Goal: Complete application form

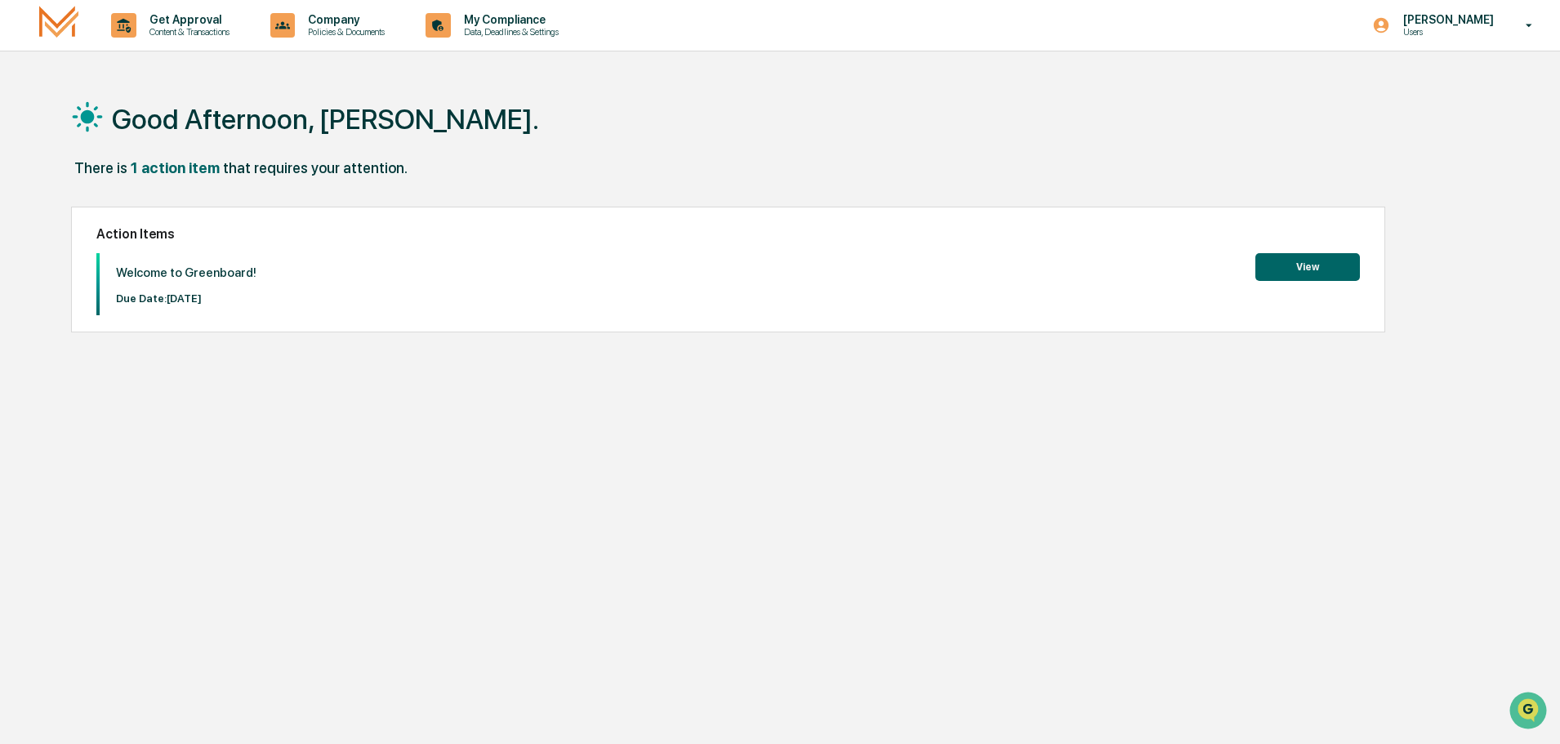
click at [1309, 265] on button "View" at bounding box center [1308, 267] width 105 height 28
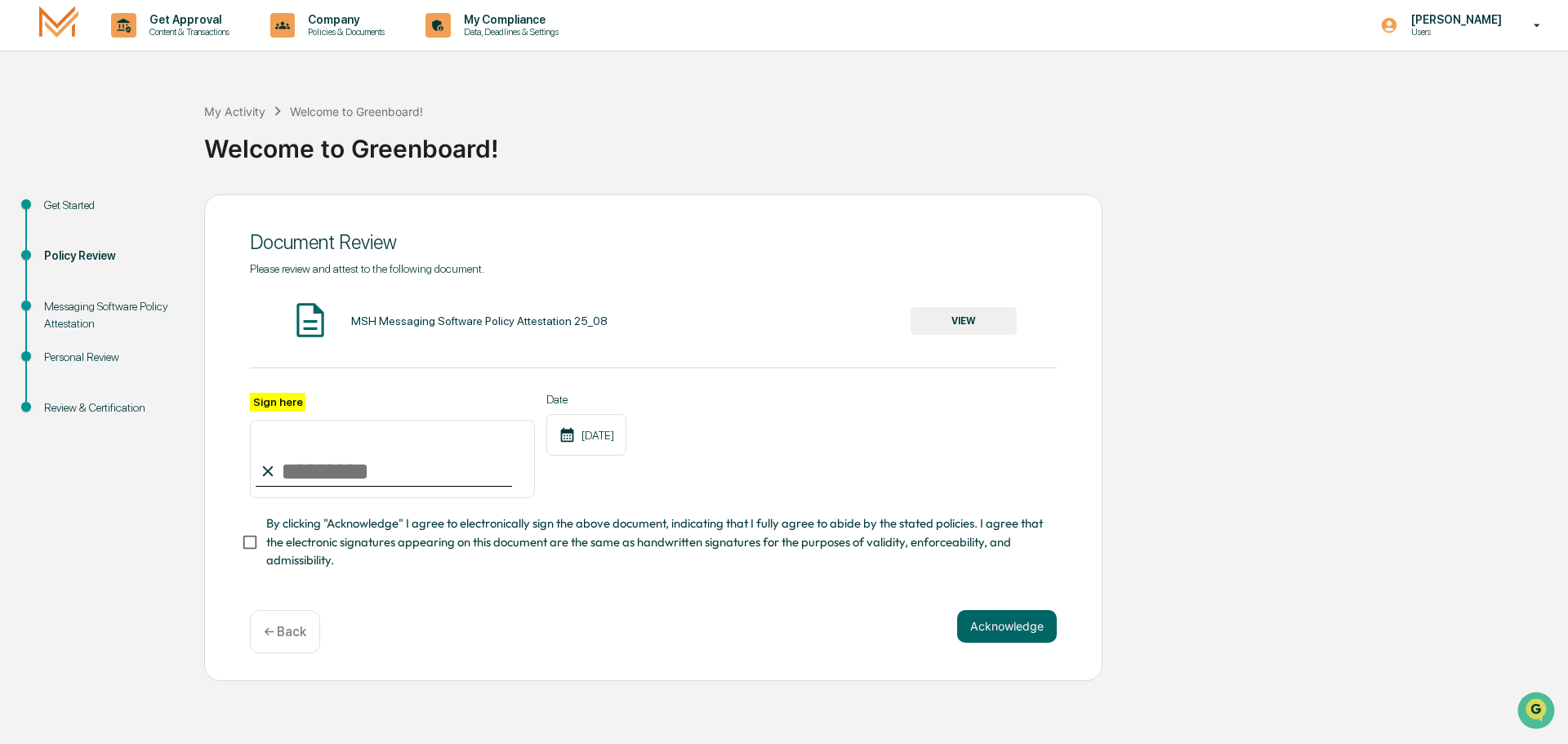
click at [953, 321] on button "VIEW" at bounding box center [963, 321] width 106 height 28
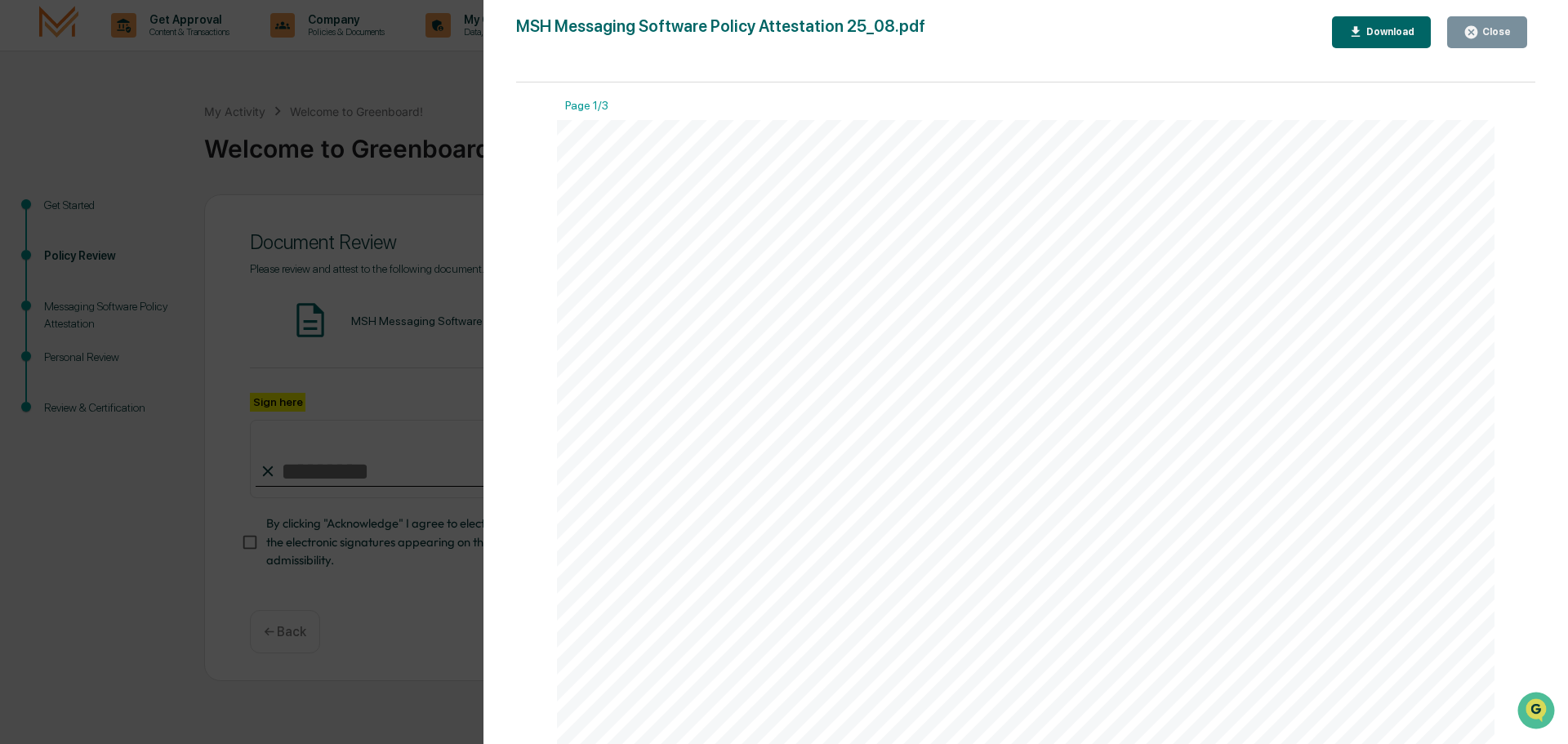
click at [1489, 32] on div "Close" at bounding box center [1495, 31] width 32 height 11
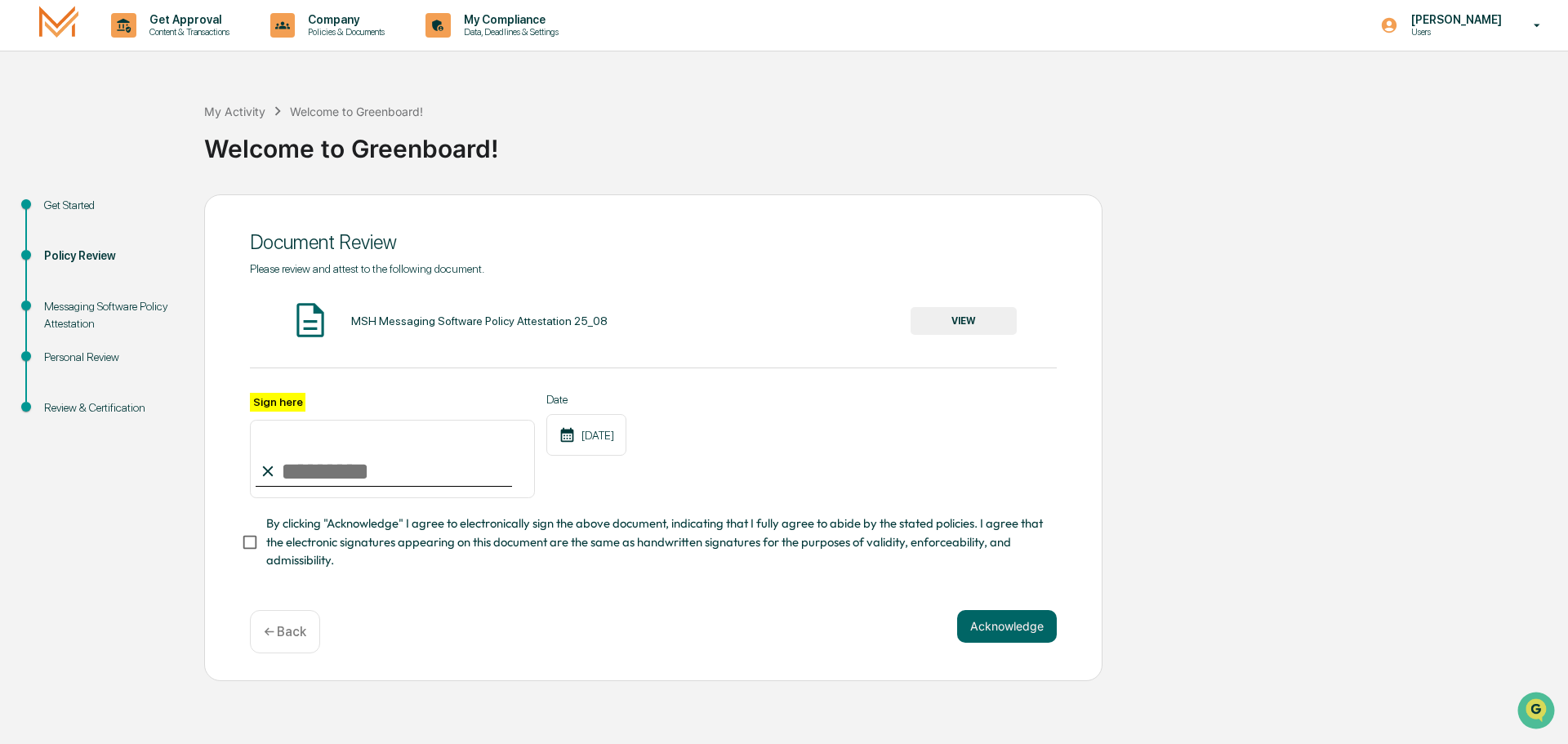
click at [280, 468] on input "Sign here" at bounding box center [392, 459] width 285 height 78
type input "**********"
click at [1030, 635] on button "Acknowledge" at bounding box center [1007, 626] width 100 height 33
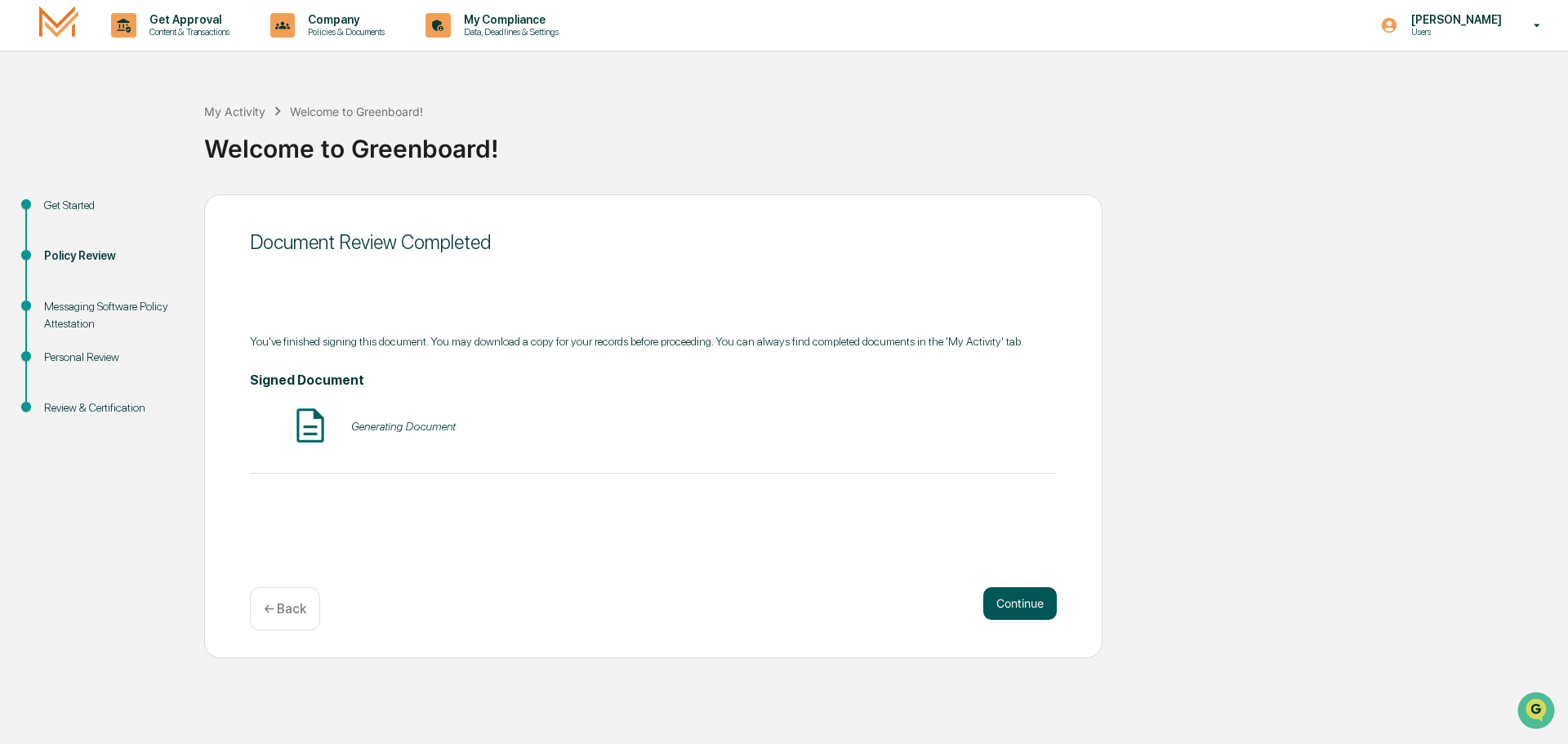
click at [1004, 603] on button "Continue" at bounding box center [1020, 603] width 74 height 33
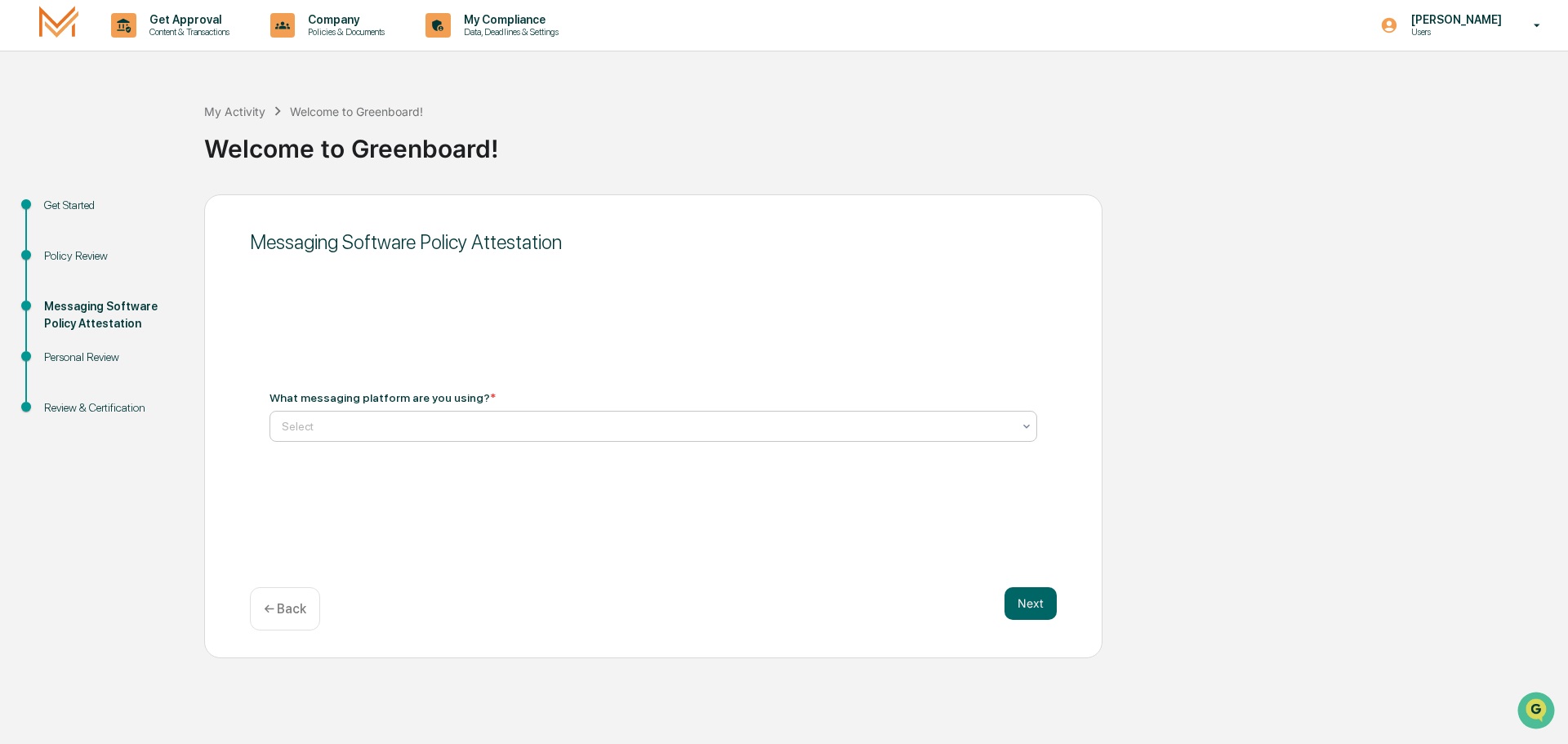
click at [437, 422] on div at bounding box center [647, 426] width 730 height 16
click at [285, 603] on p "← Back" at bounding box center [285, 609] width 42 height 16
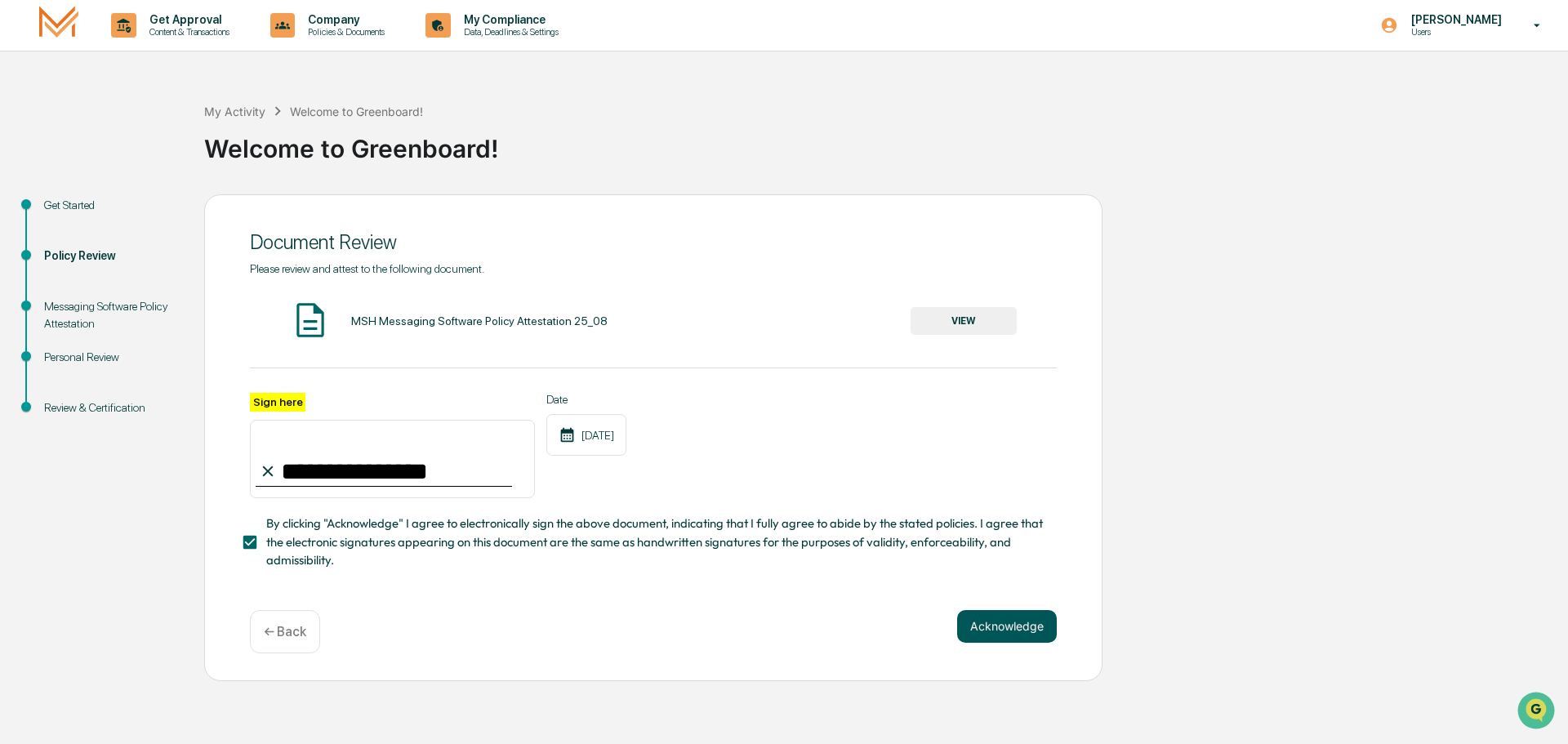
click at [1004, 624] on button "Acknowledge" at bounding box center [1007, 626] width 100 height 33
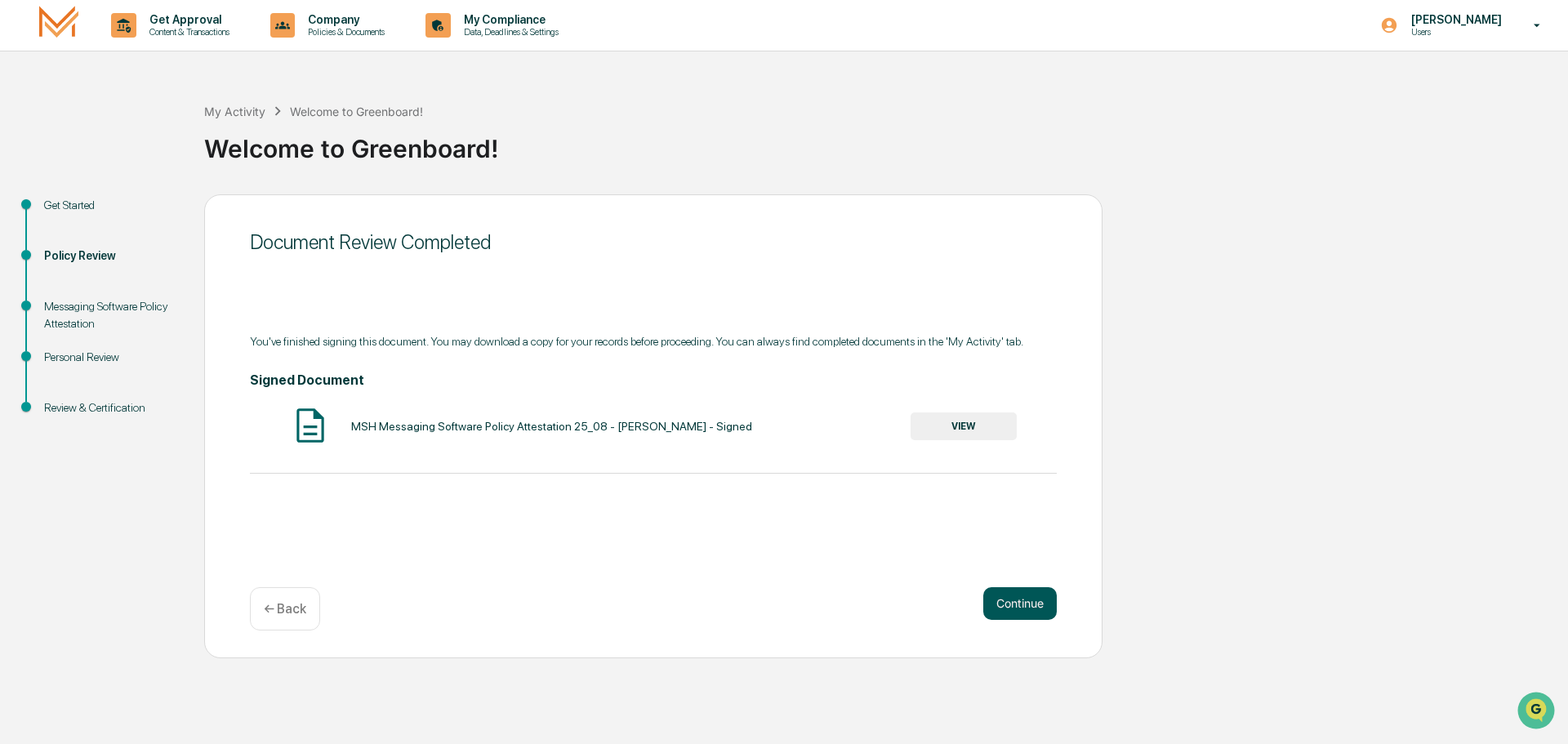
click at [1024, 598] on button "Continue" at bounding box center [1020, 603] width 74 height 33
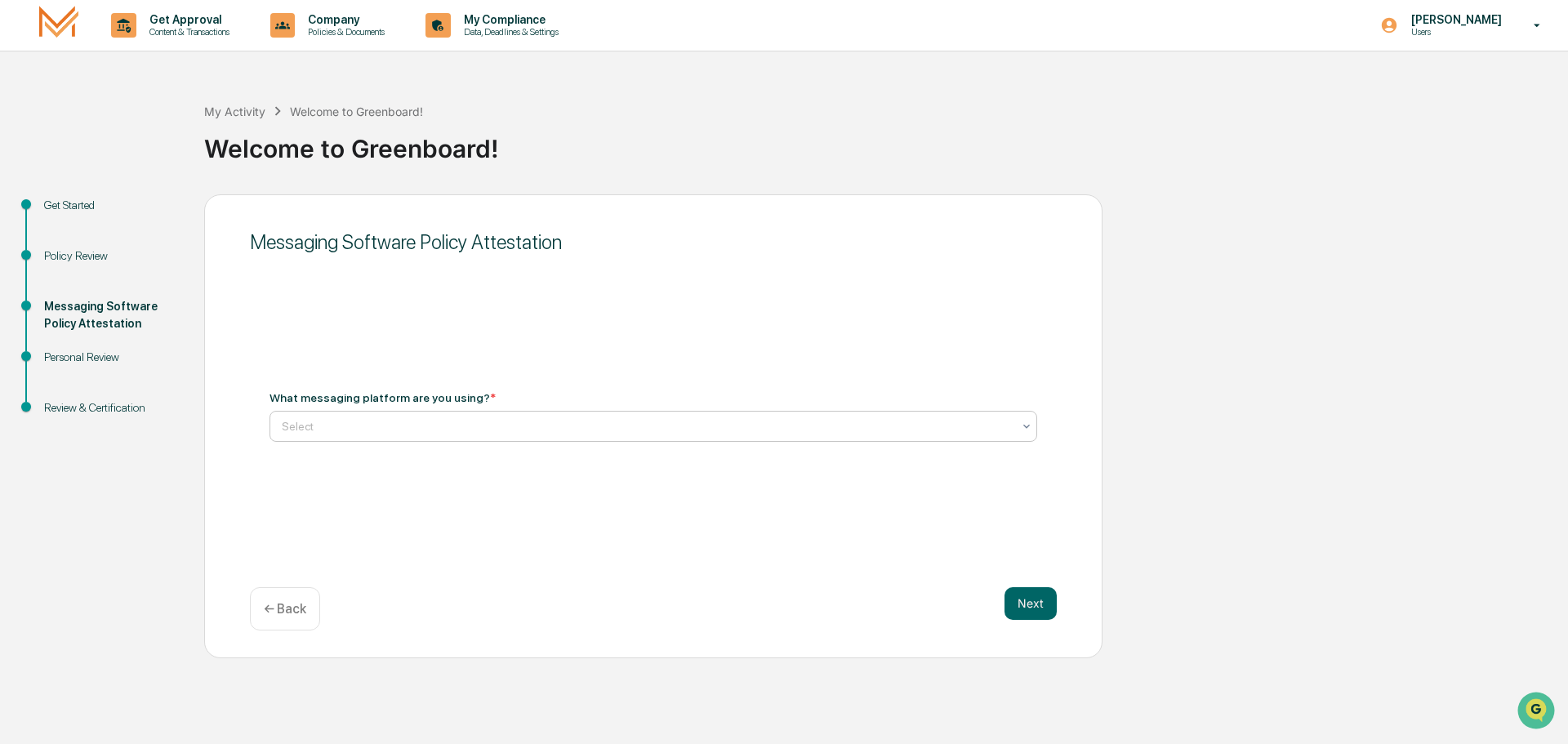
click at [313, 419] on div at bounding box center [647, 426] width 730 height 16
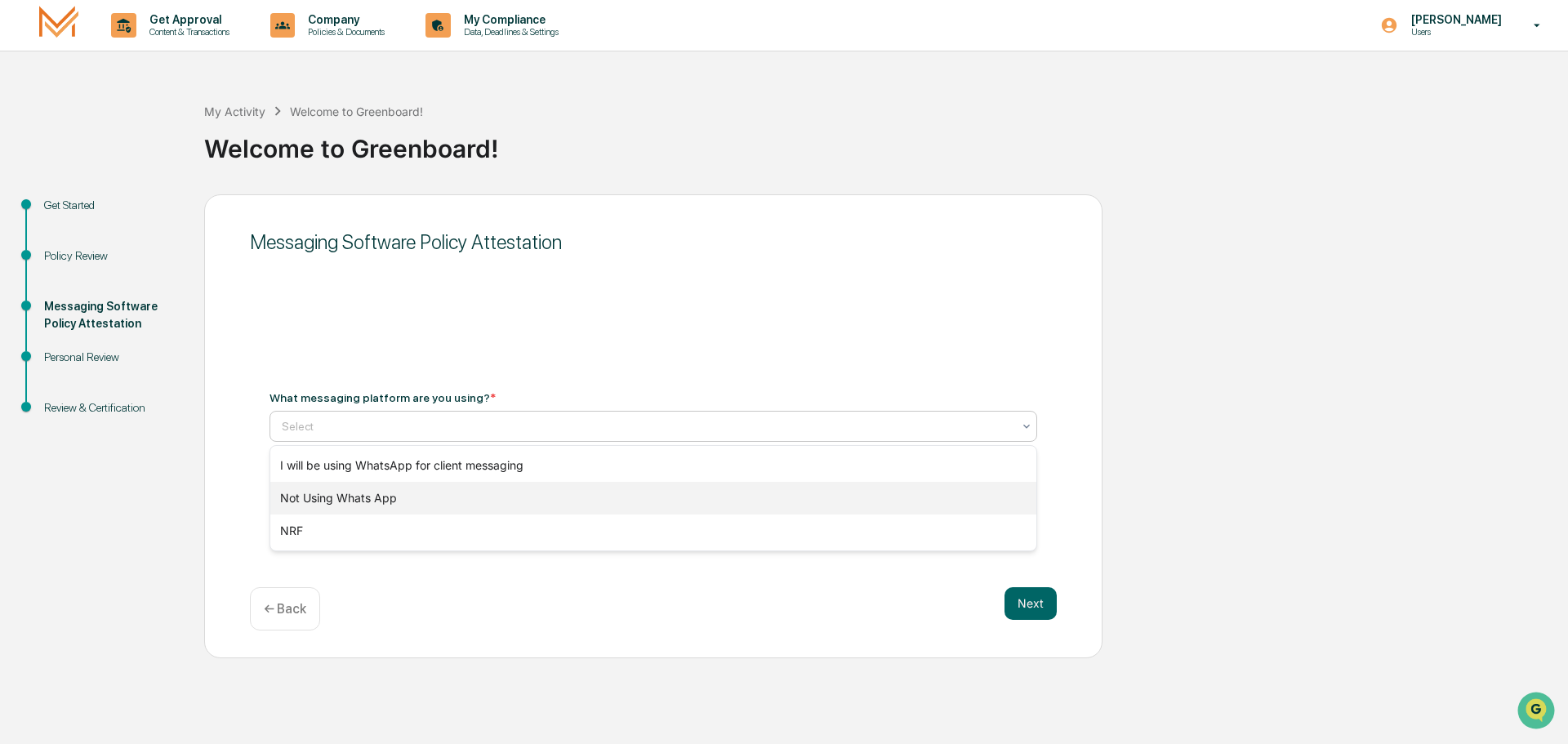
click at [340, 502] on div "Not Using Whats App" at bounding box center [653, 498] width 766 height 33
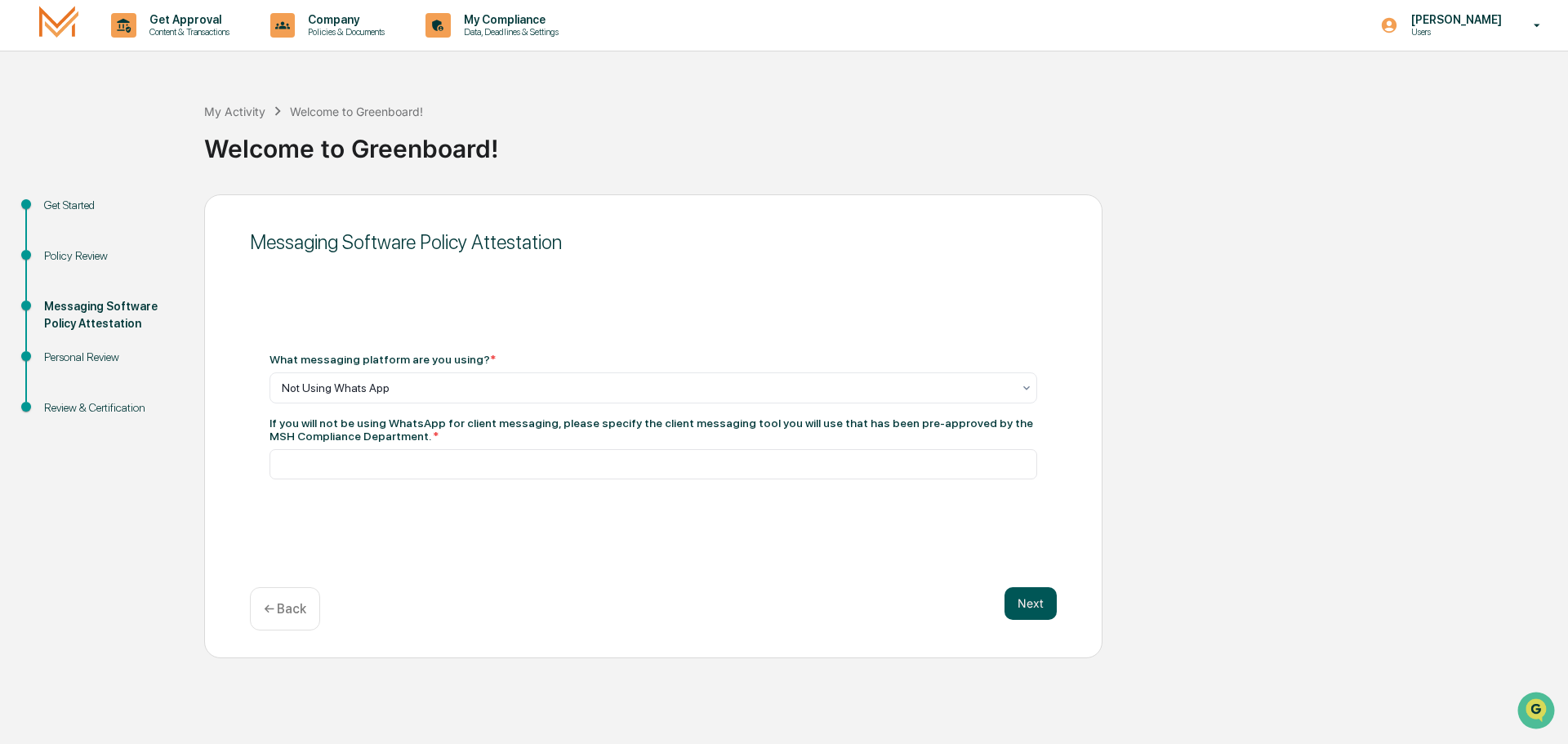
click at [1038, 601] on button "Next" at bounding box center [1030, 603] width 52 height 33
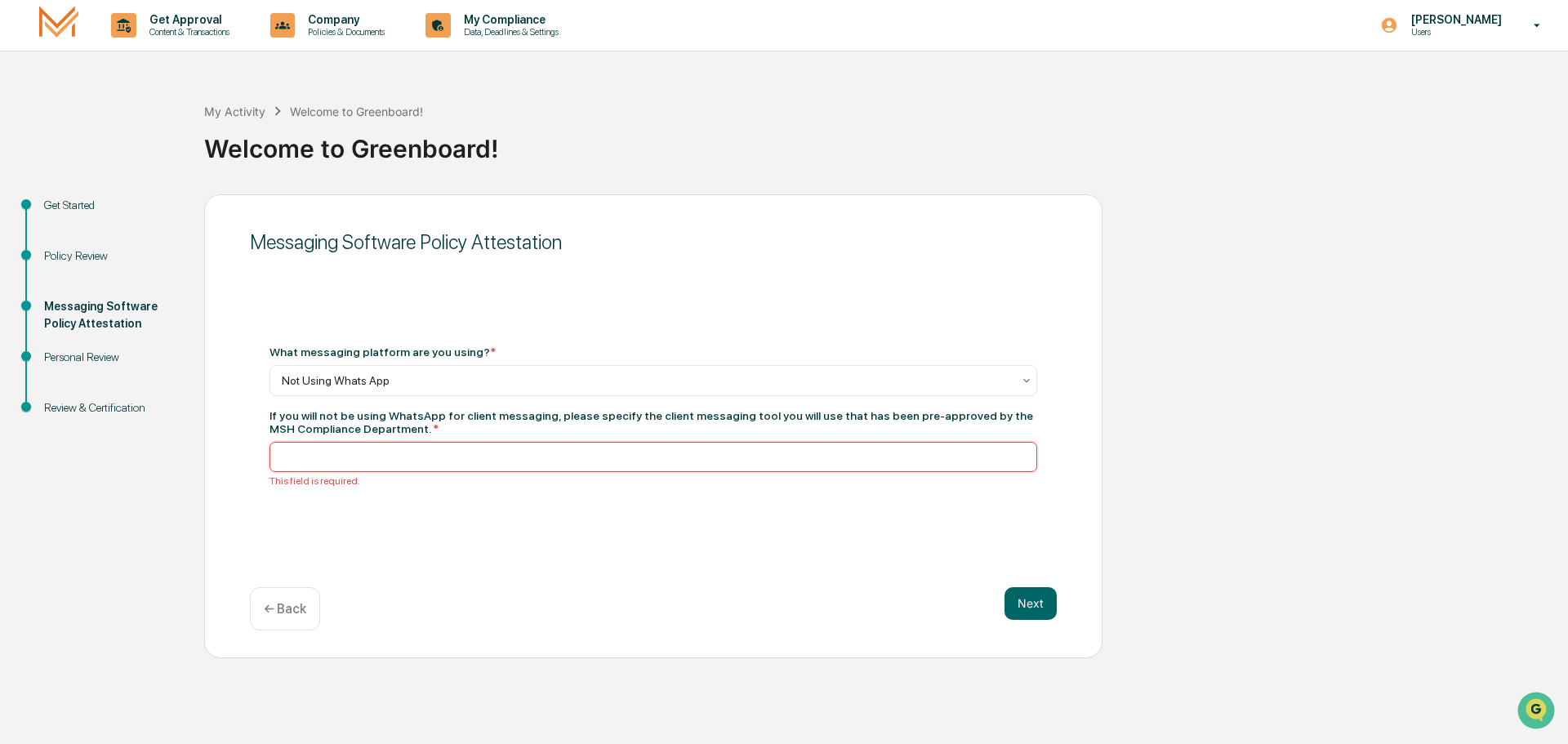
click at [312, 452] on input at bounding box center [654, 457] width 768 height 30
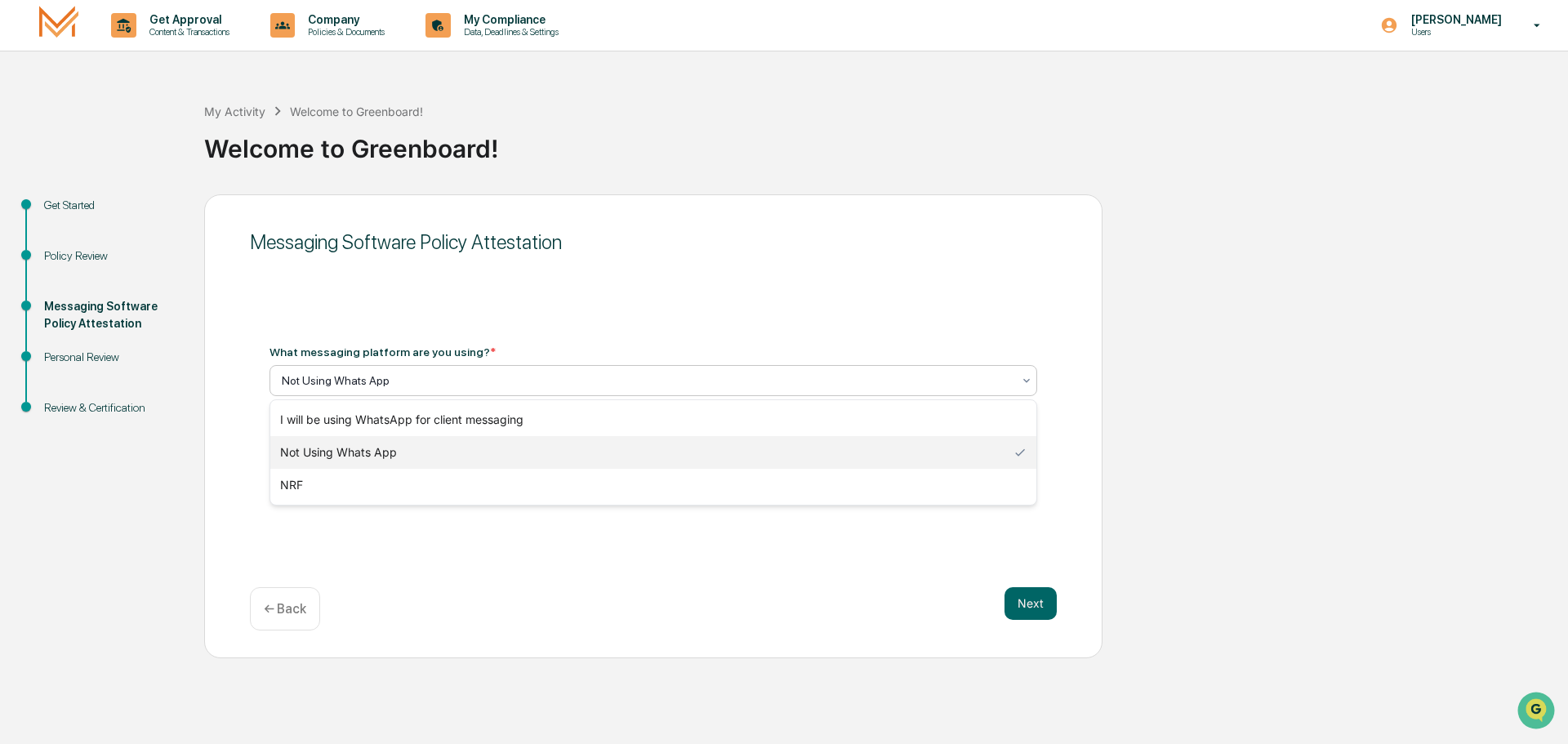
click at [1025, 381] on icon at bounding box center [1026, 381] width 7 height 4
click at [581, 601] on div "Next ← Back" at bounding box center [653, 608] width 806 height 43
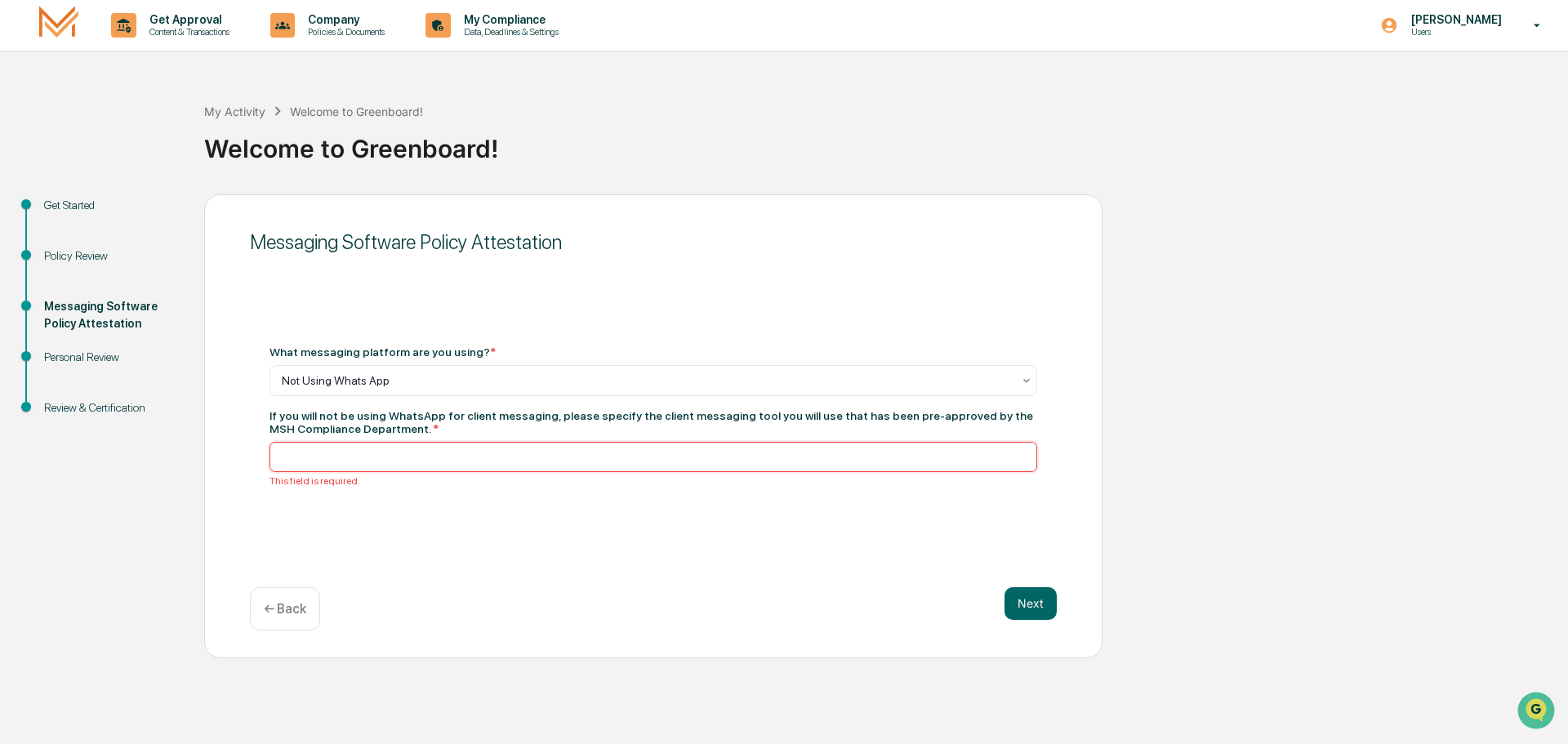
click at [292, 458] on input at bounding box center [654, 457] width 768 height 30
type input "*"
drag, startPoint x: 452, startPoint y: 462, endPoint x: 38, endPoint y: 435, distance: 414.9
click at [38, 435] on div "**********" at bounding box center [784, 426] width 1551 height 464
click at [350, 458] on input "**********" at bounding box center [654, 457] width 768 height 30
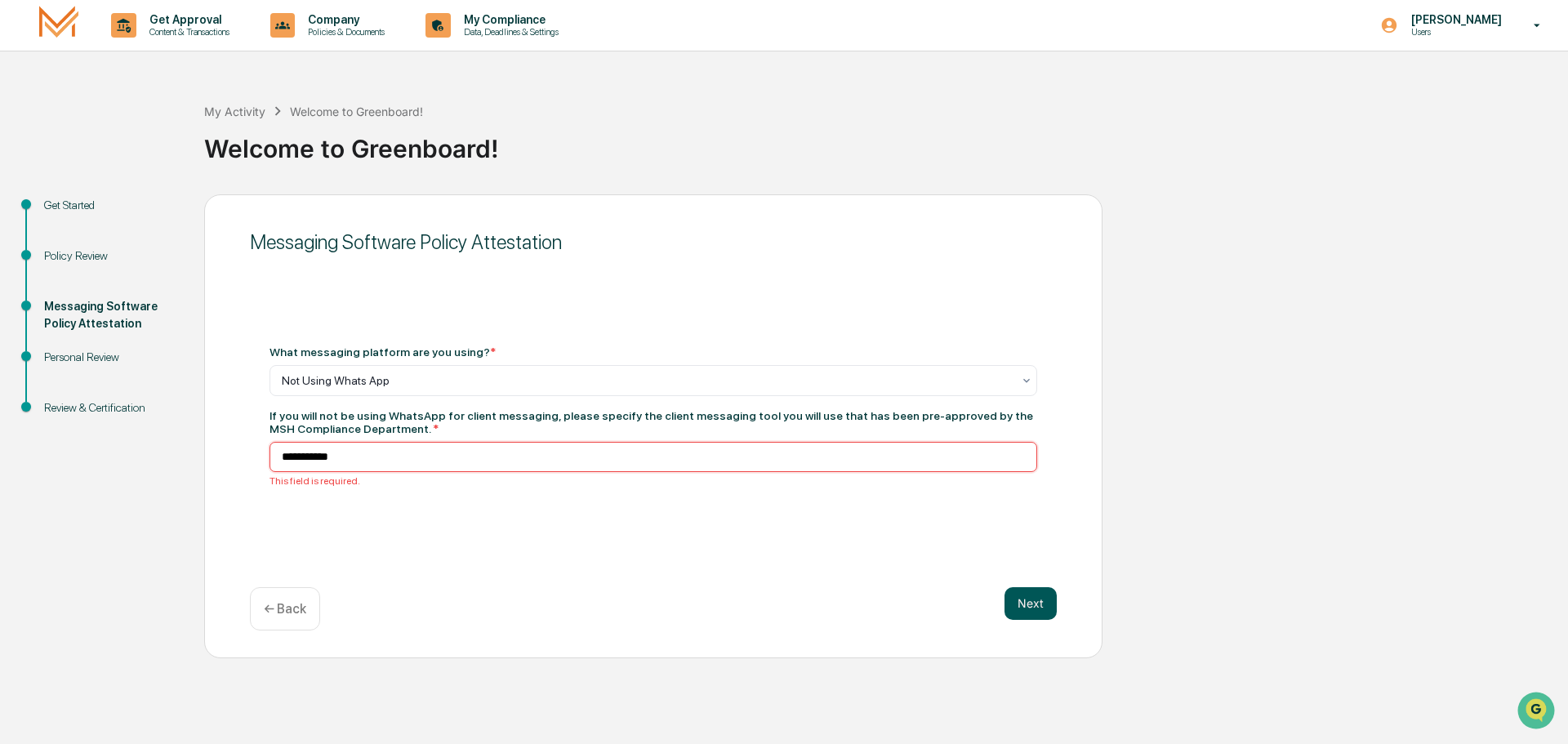
type input "**********"
click at [1035, 598] on button "Next" at bounding box center [1030, 603] width 52 height 33
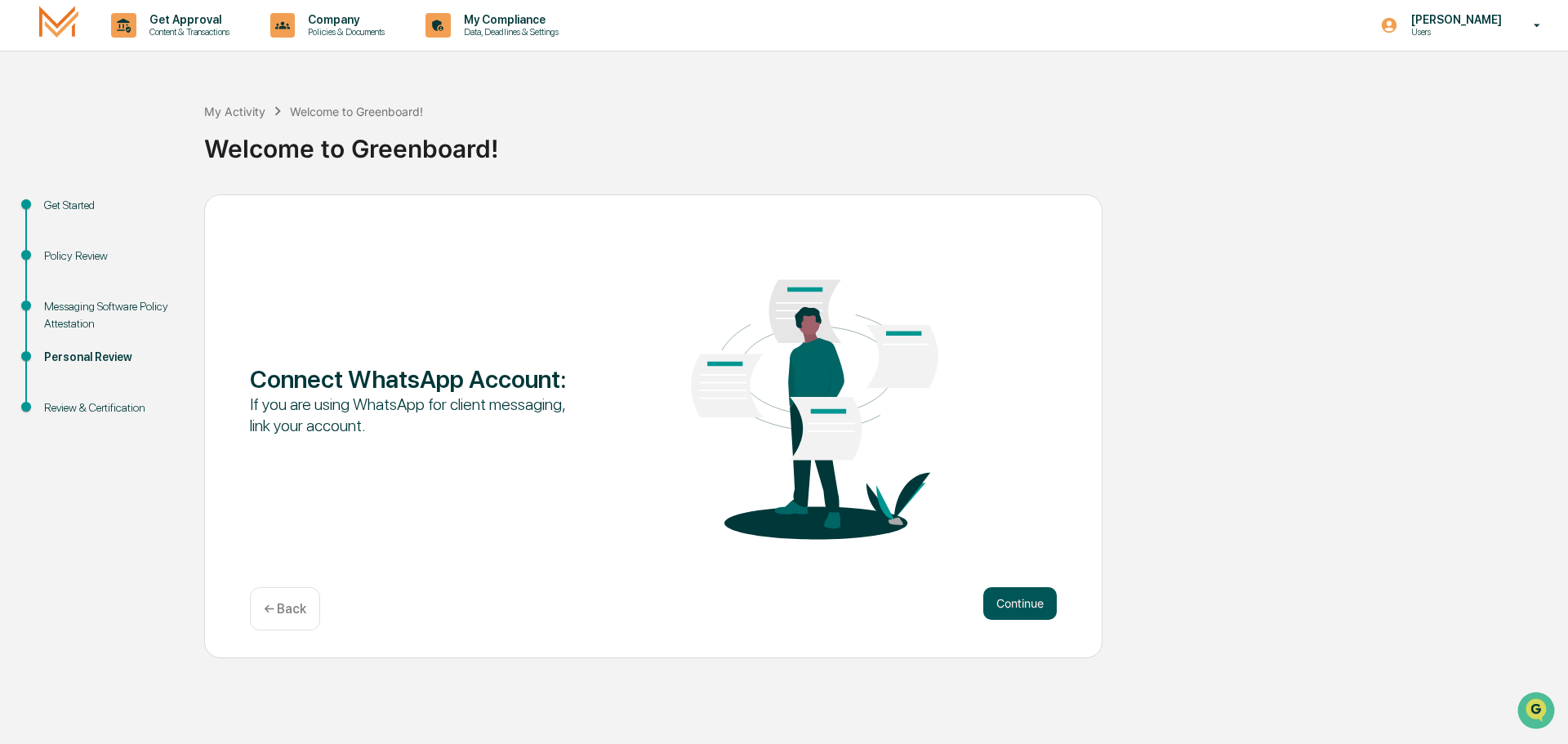
click at [1016, 603] on button "Continue" at bounding box center [1020, 603] width 74 height 33
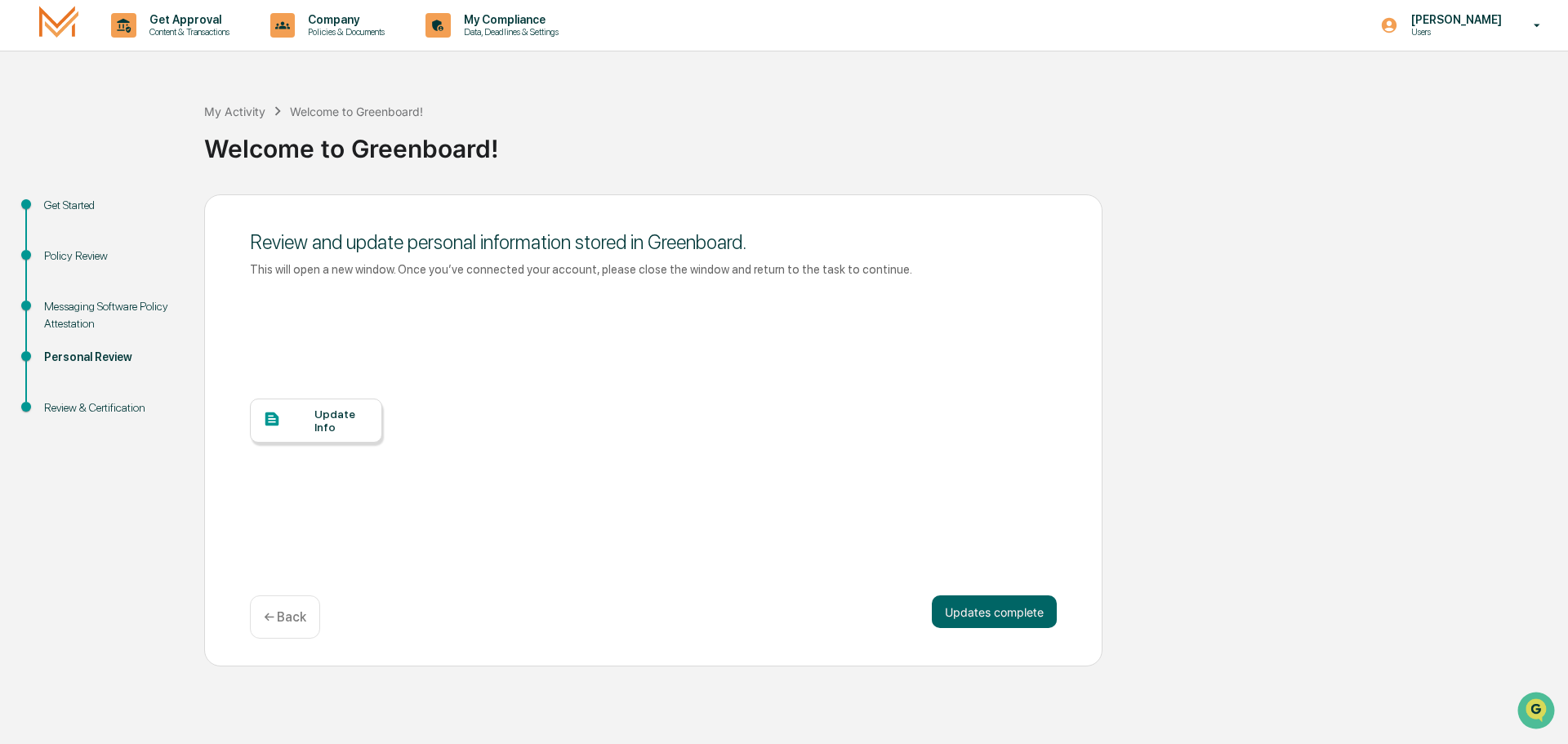
click at [326, 422] on div "Update Info" at bounding box center [342, 421] width 55 height 26
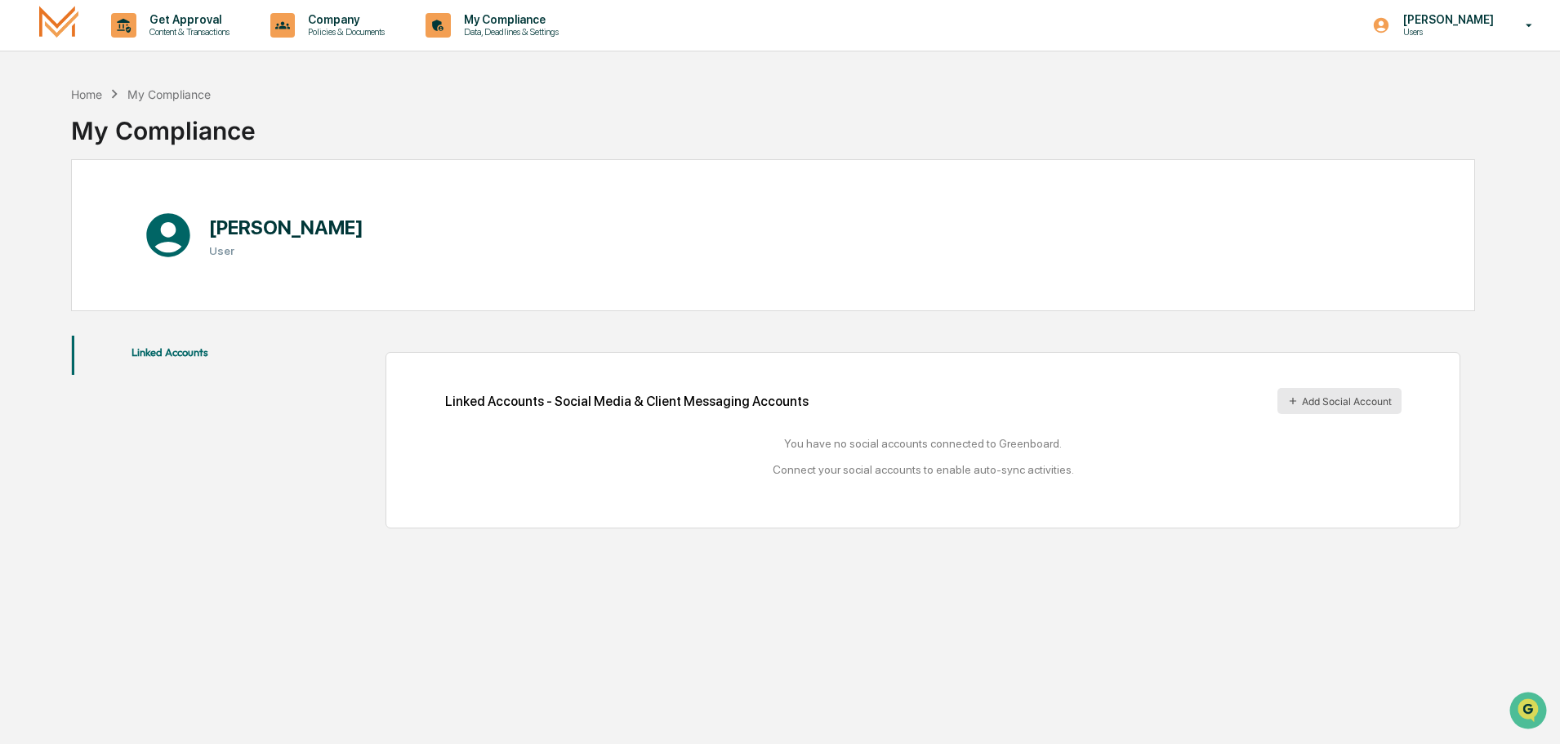
click at [1319, 403] on button "Add Social Account" at bounding box center [1340, 401] width 124 height 26
